Goal: Use online tool/utility: Utilize a website feature to perform a specific function

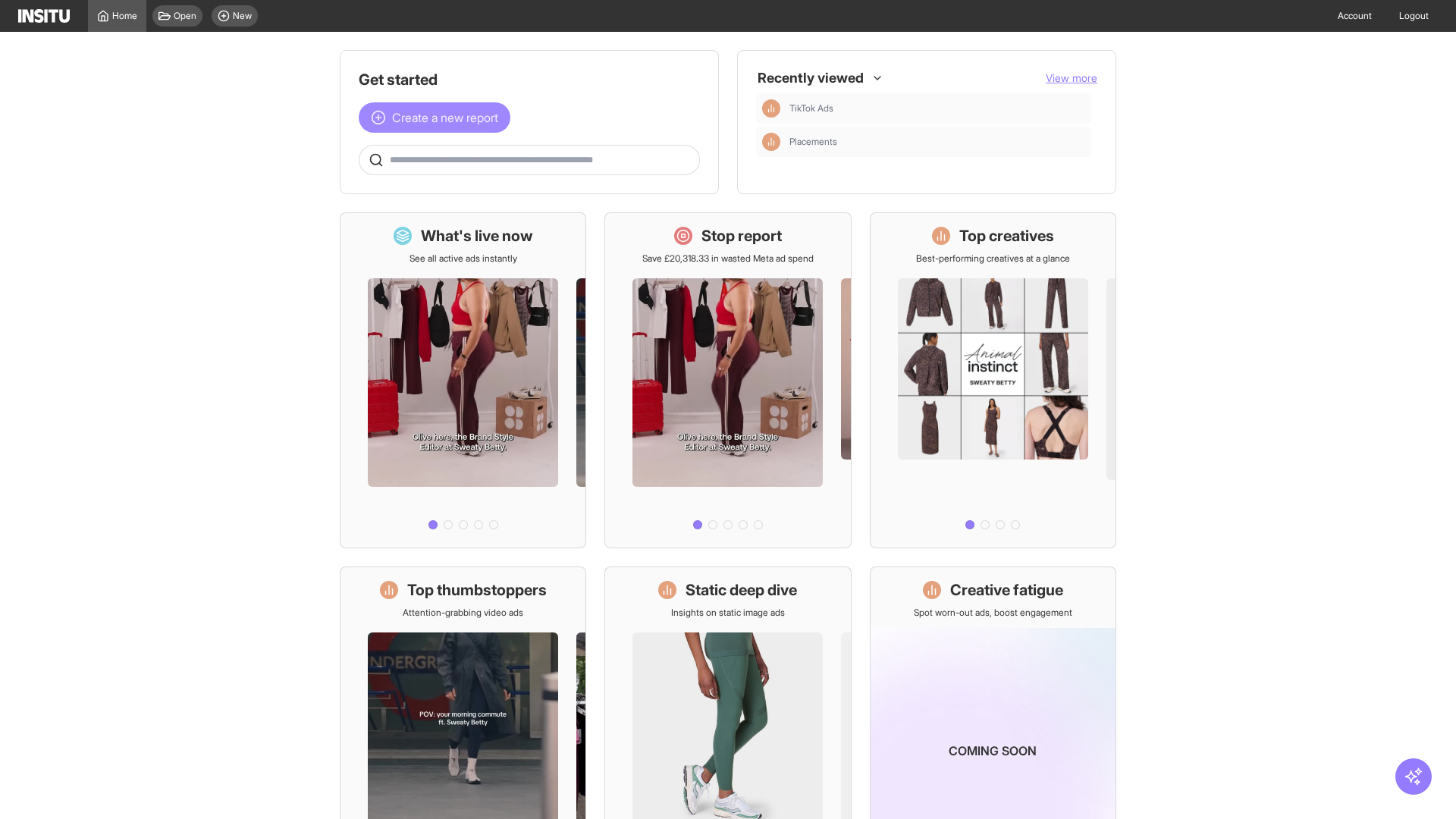
click at [439, 117] on span "Create a new report" at bounding box center [445, 117] width 106 height 19
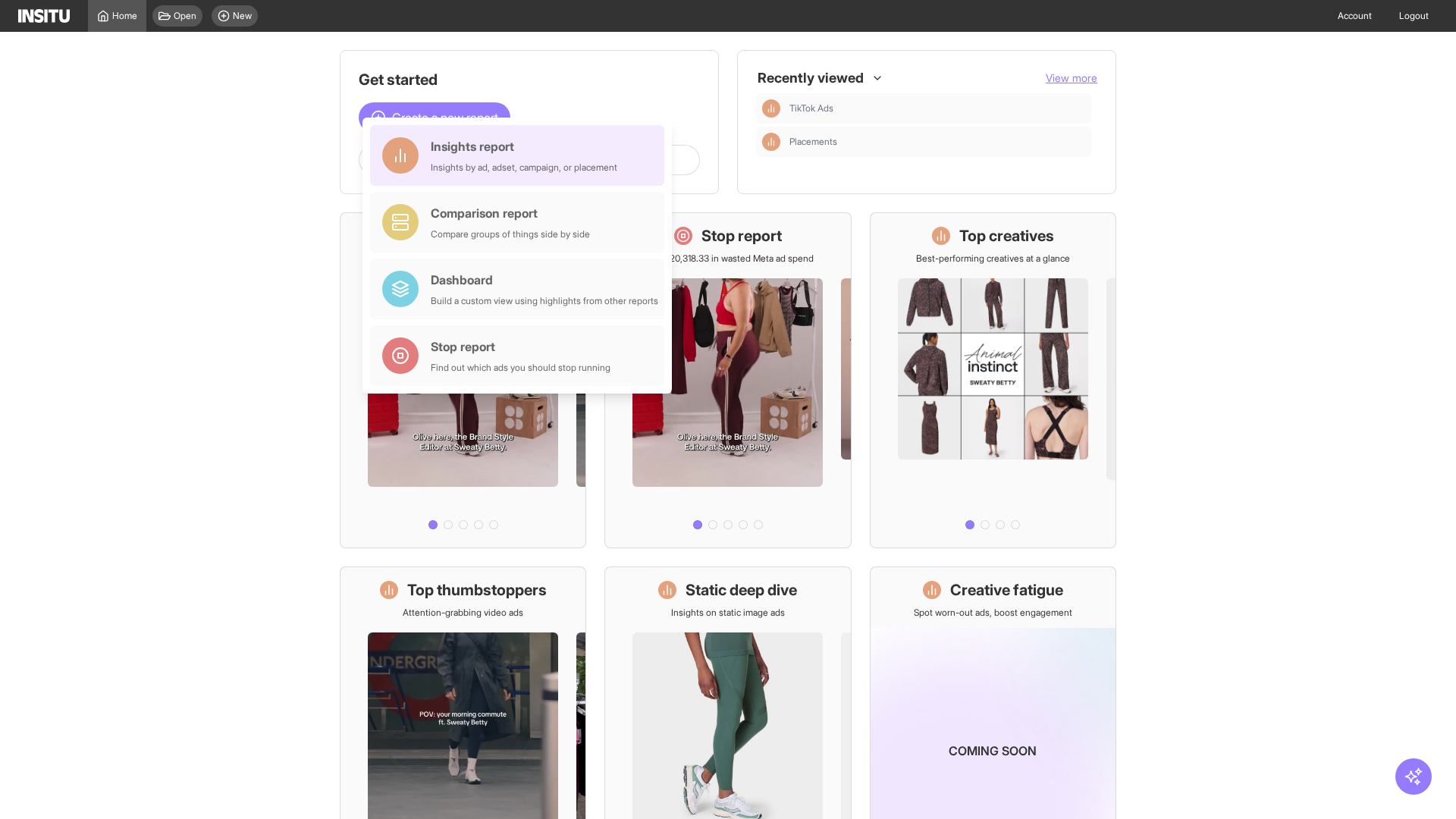
click at [521, 156] on div "Insights report Insights by ad, adset, campaign, or placement" at bounding box center [524, 155] width 187 height 36
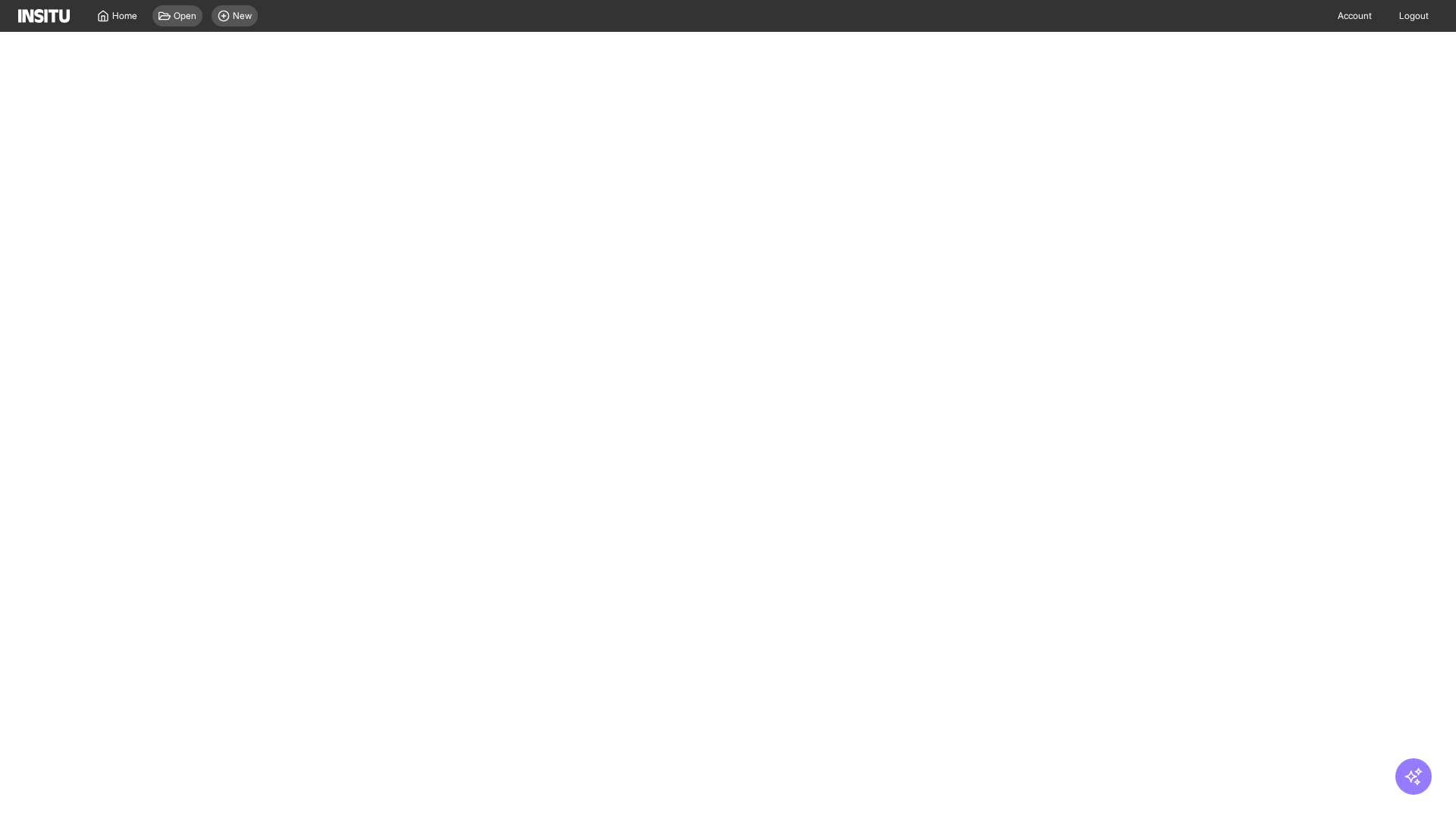
select select "**"
